Goal: Task Accomplishment & Management: Use online tool/utility

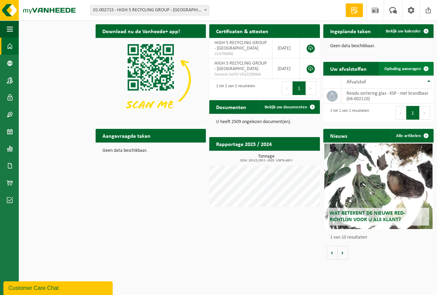
click at [409, 71] on link "Ophaling aanvragen" at bounding box center [406, 69] width 54 height 14
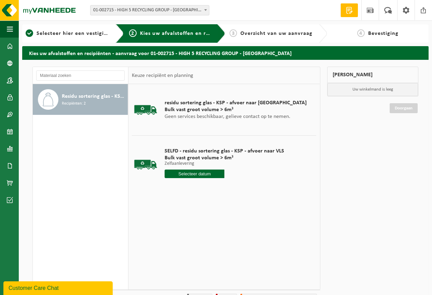
click at [207, 170] on input "text" at bounding box center [195, 173] width 60 height 9
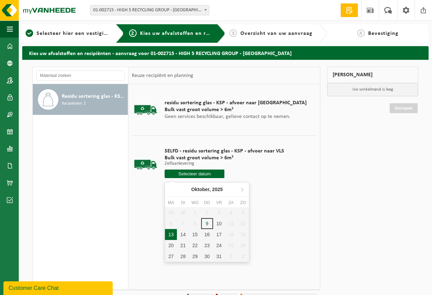
click at [172, 233] on div "13" at bounding box center [171, 234] width 12 height 11
type input "Van [DATE]"
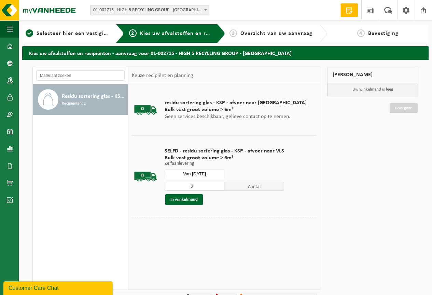
type input "2"
click at [218, 185] on input "2" at bounding box center [195, 186] width 60 height 9
click at [196, 201] on button "In winkelmand" at bounding box center [184, 199] width 38 height 11
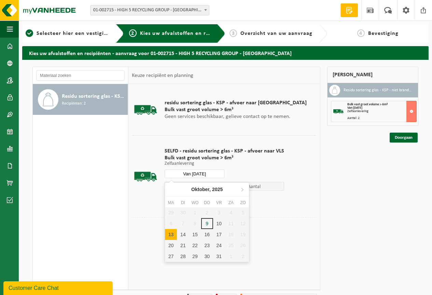
click at [212, 175] on input "Van [DATE]" at bounding box center [195, 173] width 60 height 9
click at [184, 235] on div "14" at bounding box center [183, 234] width 12 height 11
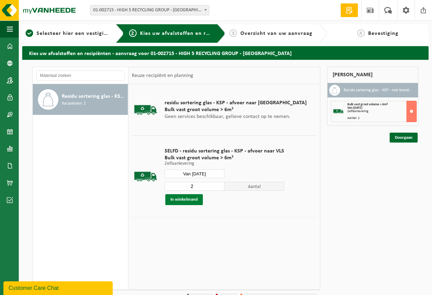
click at [194, 198] on button "In winkelmand" at bounding box center [184, 199] width 38 height 11
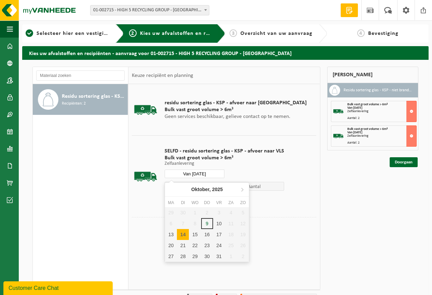
click at [201, 171] on input "Van [DATE]" at bounding box center [195, 173] width 60 height 9
click at [195, 231] on div "15" at bounding box center [195, 234] width 12 height 11
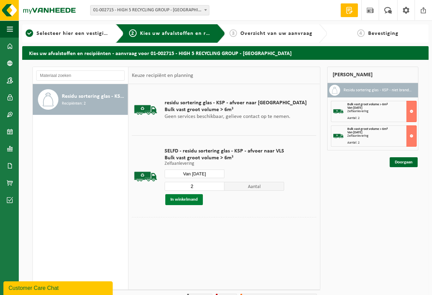
click at [191, 197] on button "In winkelmand" at bounding box center [184, 199] width 38 height 11
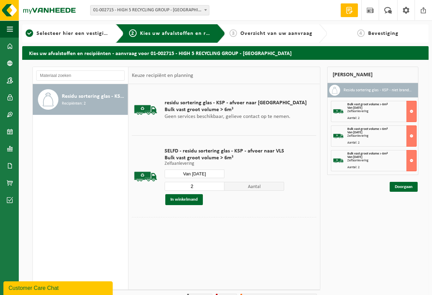
click at [197, 174] on input "Van [DATE]" at bounding box center [195, 173] width 60 height 9
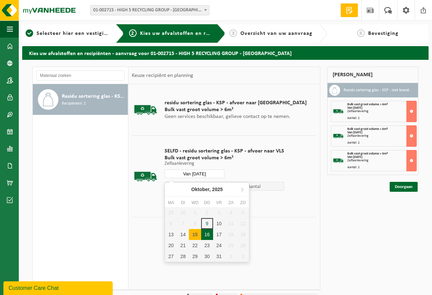
click at [207, 231] on div "16" at bounding box center [207, 234] width 12 height 11
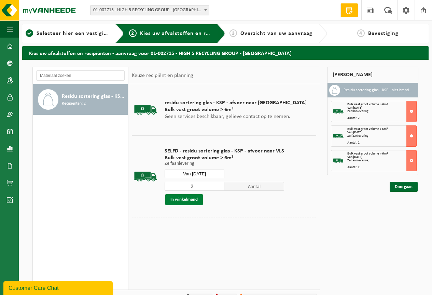
click at [192, 198] on button "In winkelmand" at bounding box center [184, 199] width 38 height 11
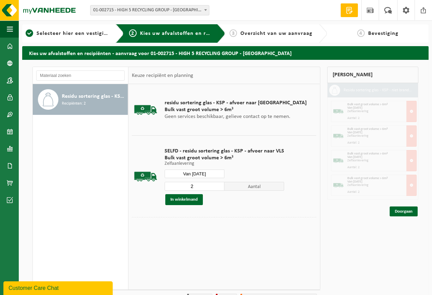
click at [199, 176] on input "Van [DATE]" at bounding box center [195, 173] width 60 height 9
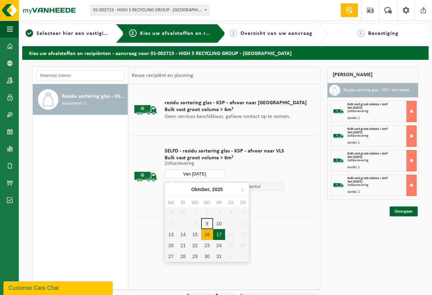
click at [216, 232] on div "17" at bounding box center [219, 234] width 12 height 11
type input "Van [DATE]"
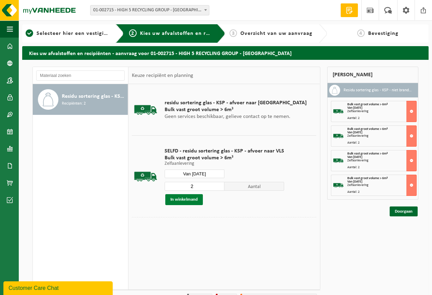
click at [192, 197] on button "In winkelmand" at bounding box center [184, 199] width 38 height 11
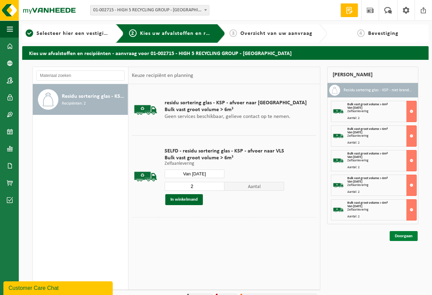
click at [402, 236] on link "Doorgaan" at bounding box center [404, 236] width 28 height 10
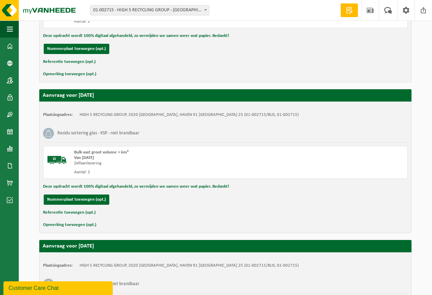
scroll to position [636, 0]
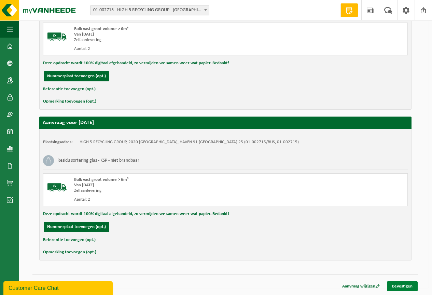
click at [405, 283] on link "Bevestigen" at bounding box center [402, 286] width 31 height 10
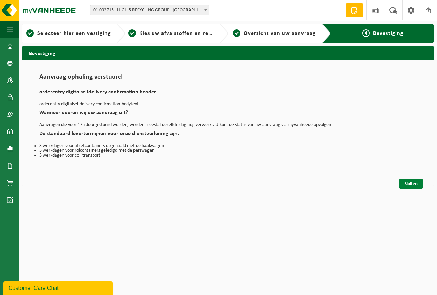
click at [416, 185] on link "Sluiten" at bounding box center [411, 184] width 23 height 10
